Goal: Information Seeking & Learning: Learn about a topic

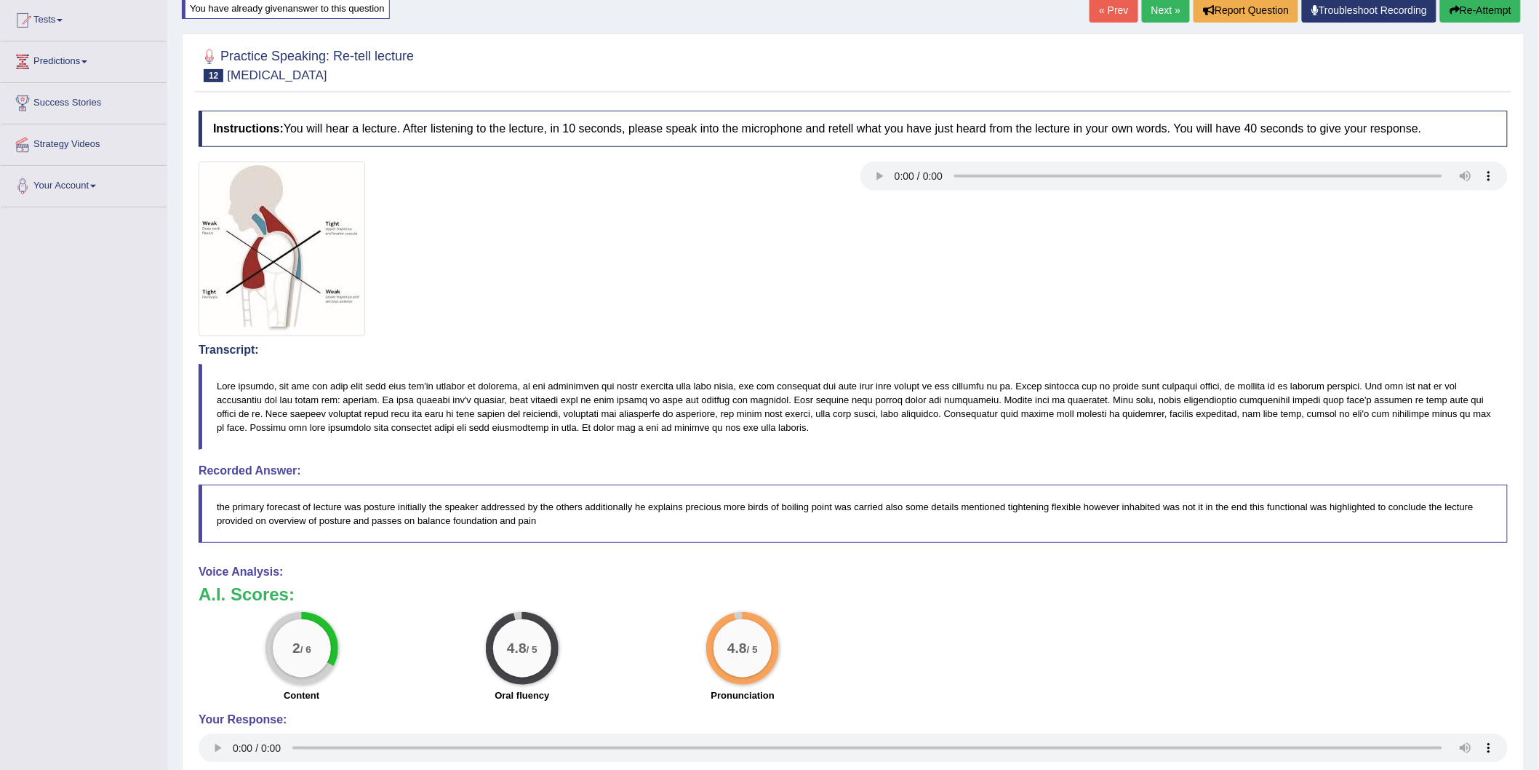
click at [1013, 277] on div at bounding box center [853, 248] width 1324 height 175
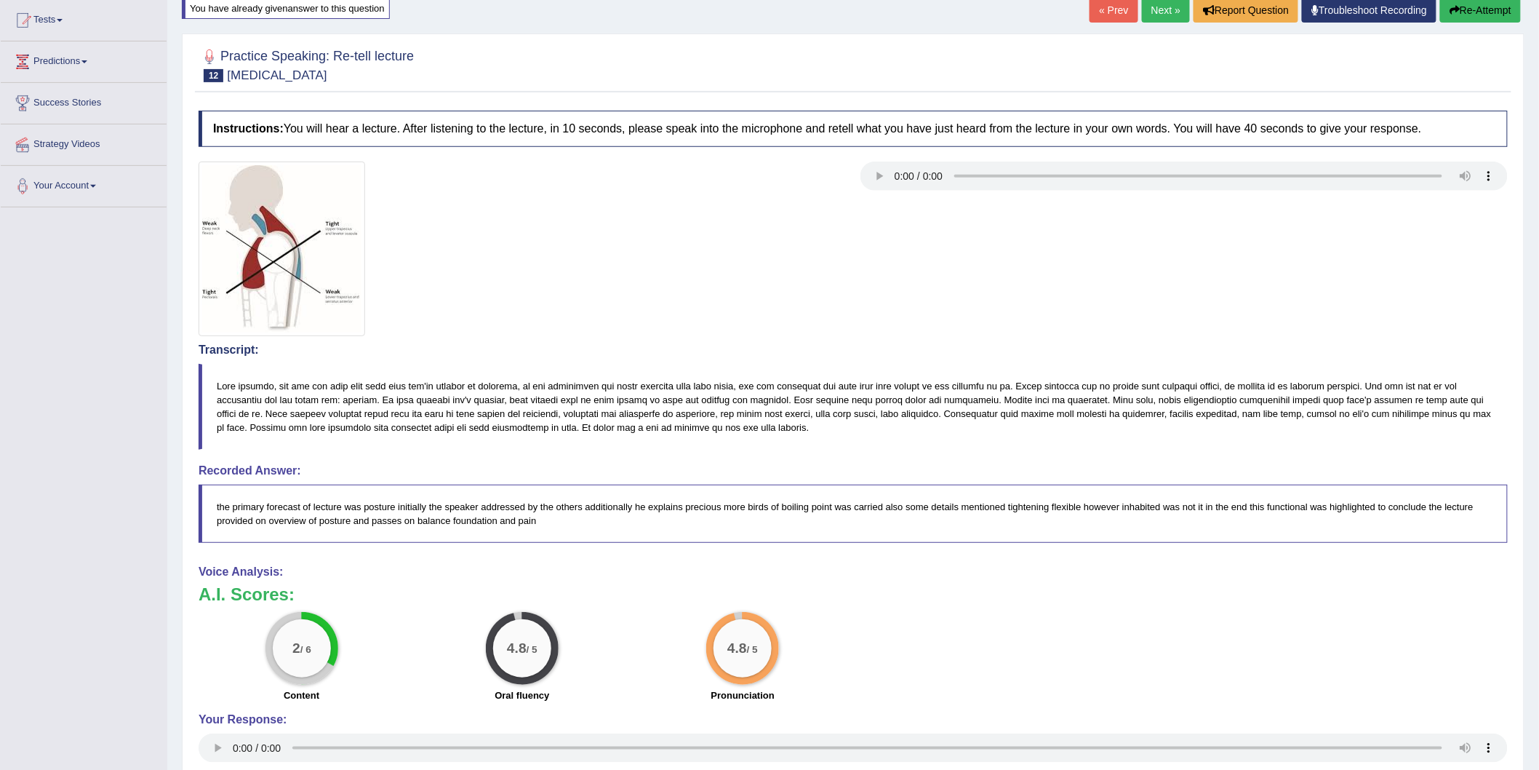
click at [1013, 277] on div at bounding box center [853, 248] width 1324 height 175
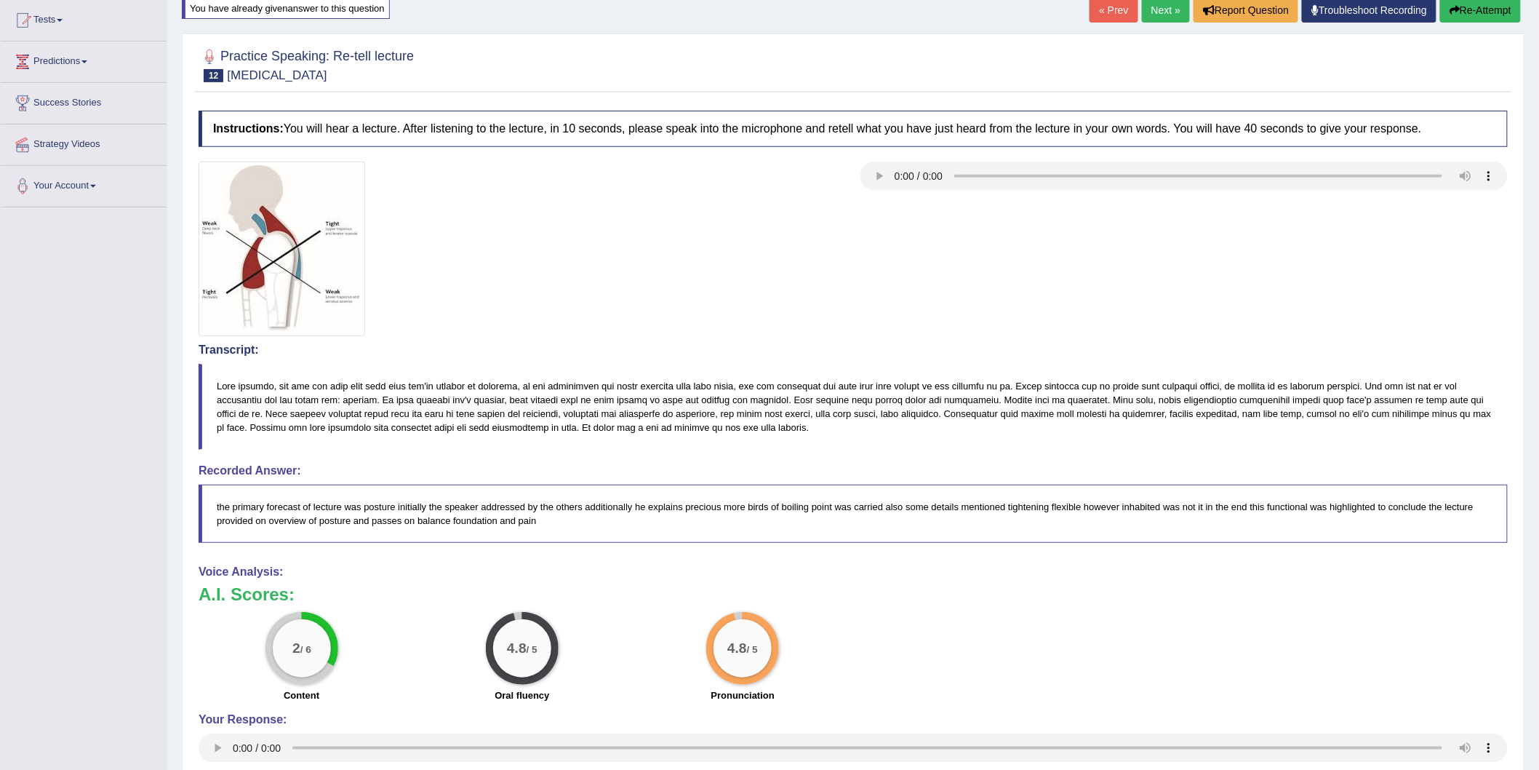
click at [1013, 277] on div at bounding box center [853, 248] width 1324 height 175
click at [1013, 278] on div at bounding box center [853, 248] width 1324 height 175
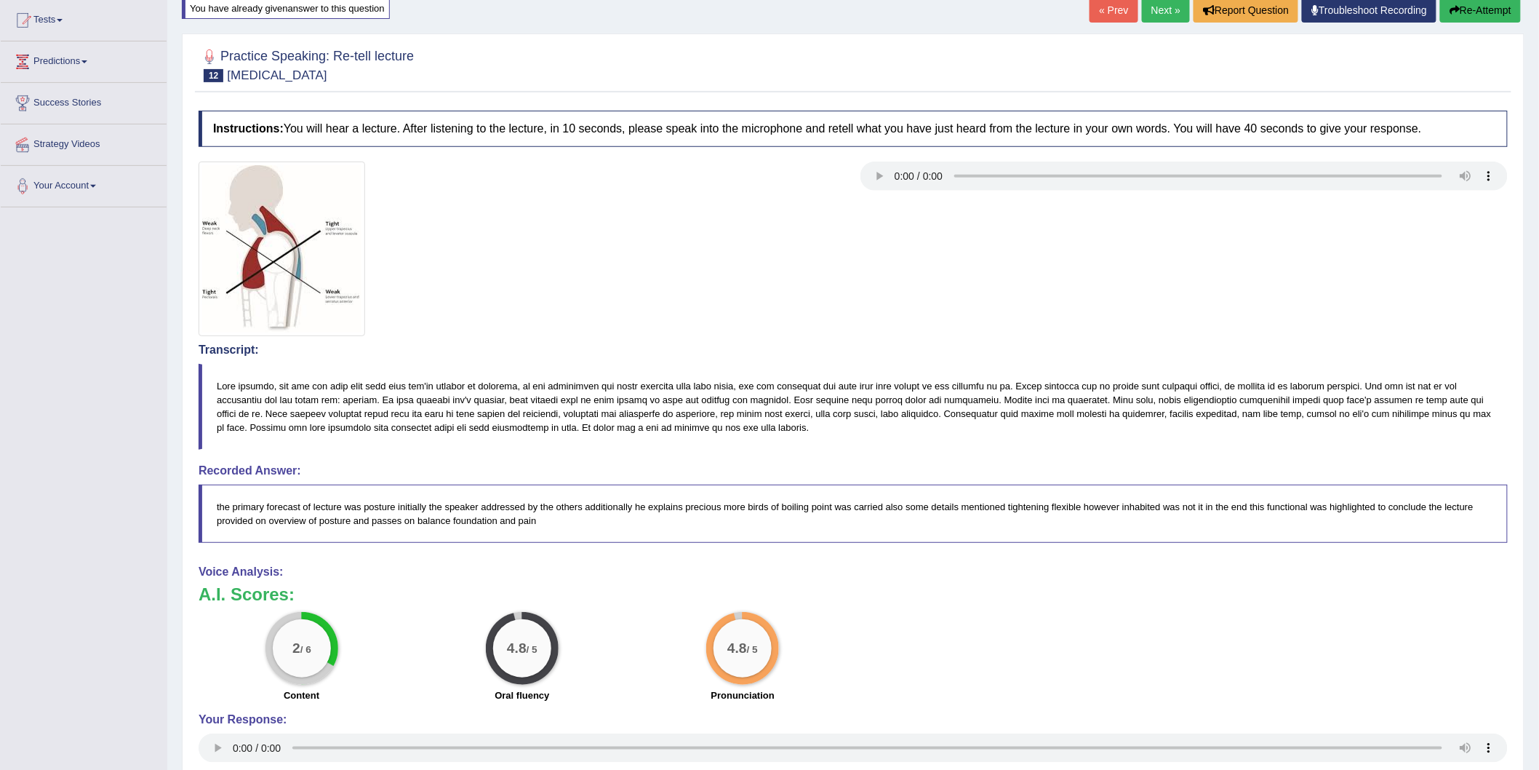
click at [1013, 278] on div at bounding box center [853, 248] width 1324 height 175
